Goal: Find specific page/section: Find specific page/section

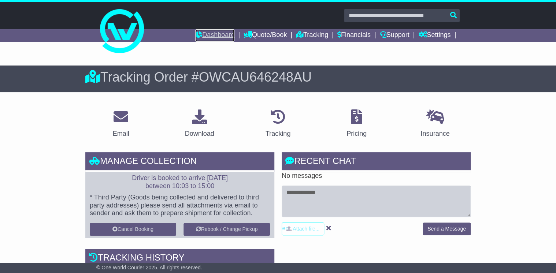
click at [197, 34] on link "Dashboard" at bounding box center [214, 35] width 39 height 12
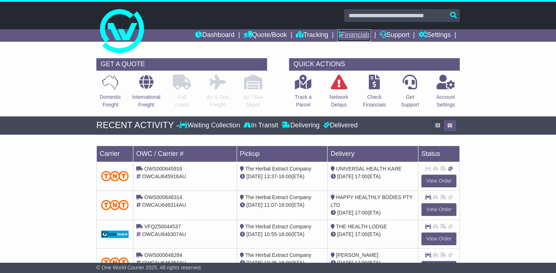
click at [355, 36] on link "Financials" at bounding box center [353, 35] width 33 height 12
